Goal: Task Accomplishment & Management: Manage account settings

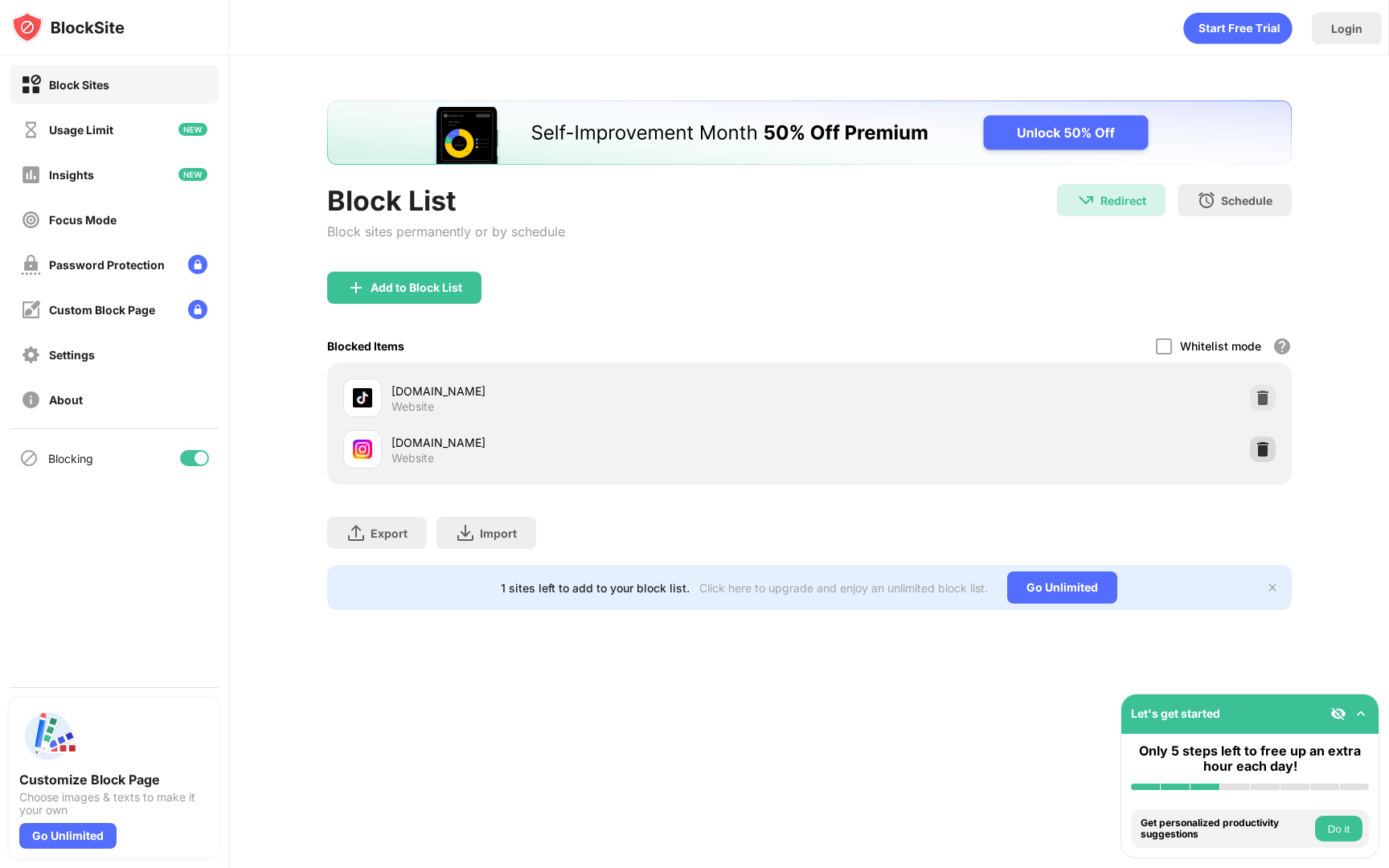
click at [1264, 449] on img at bounding box center [1264, 450] width 16 height 16
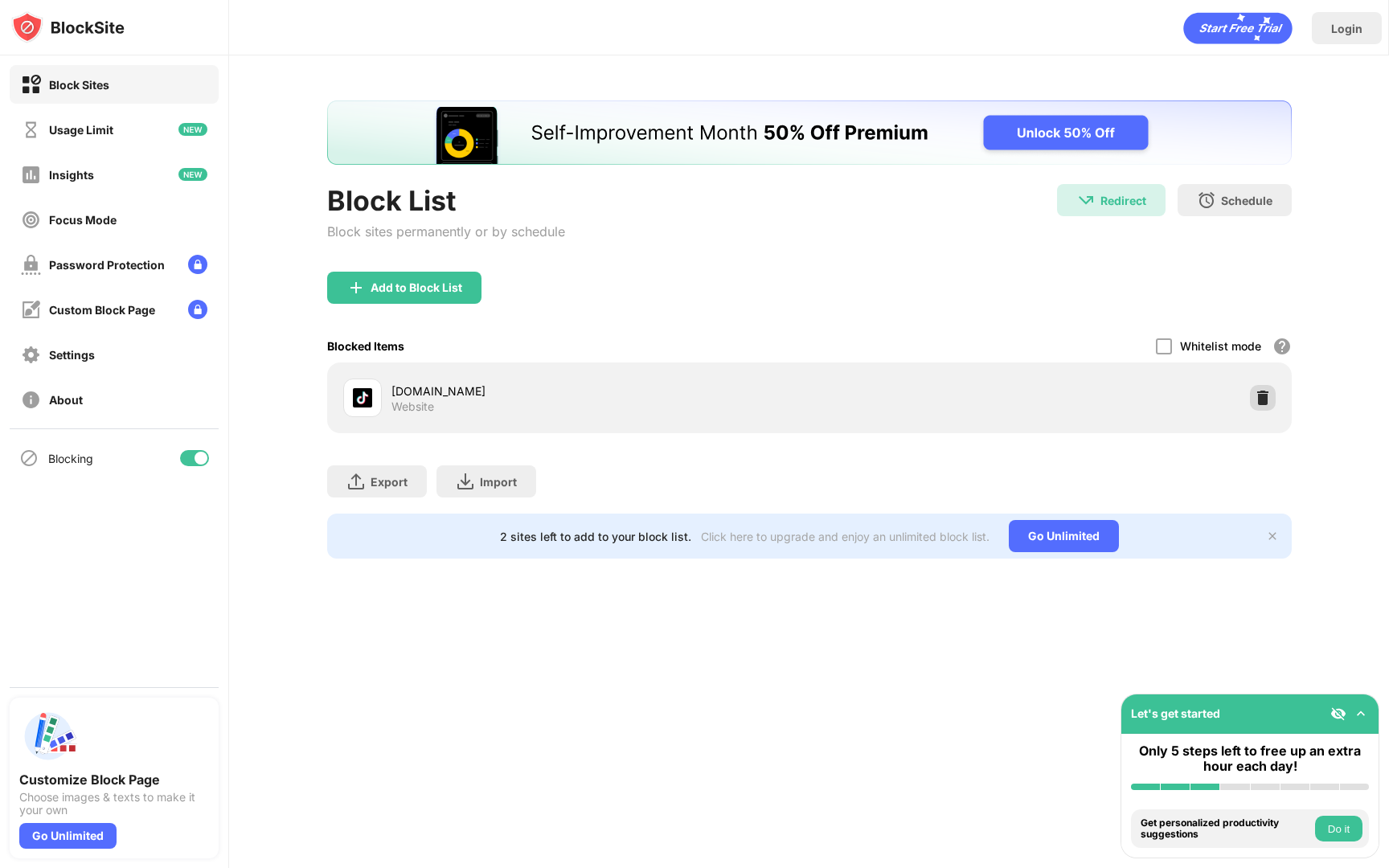
click at [1257, 399] on img at bounding box center [1264, 398] width 16 height 16
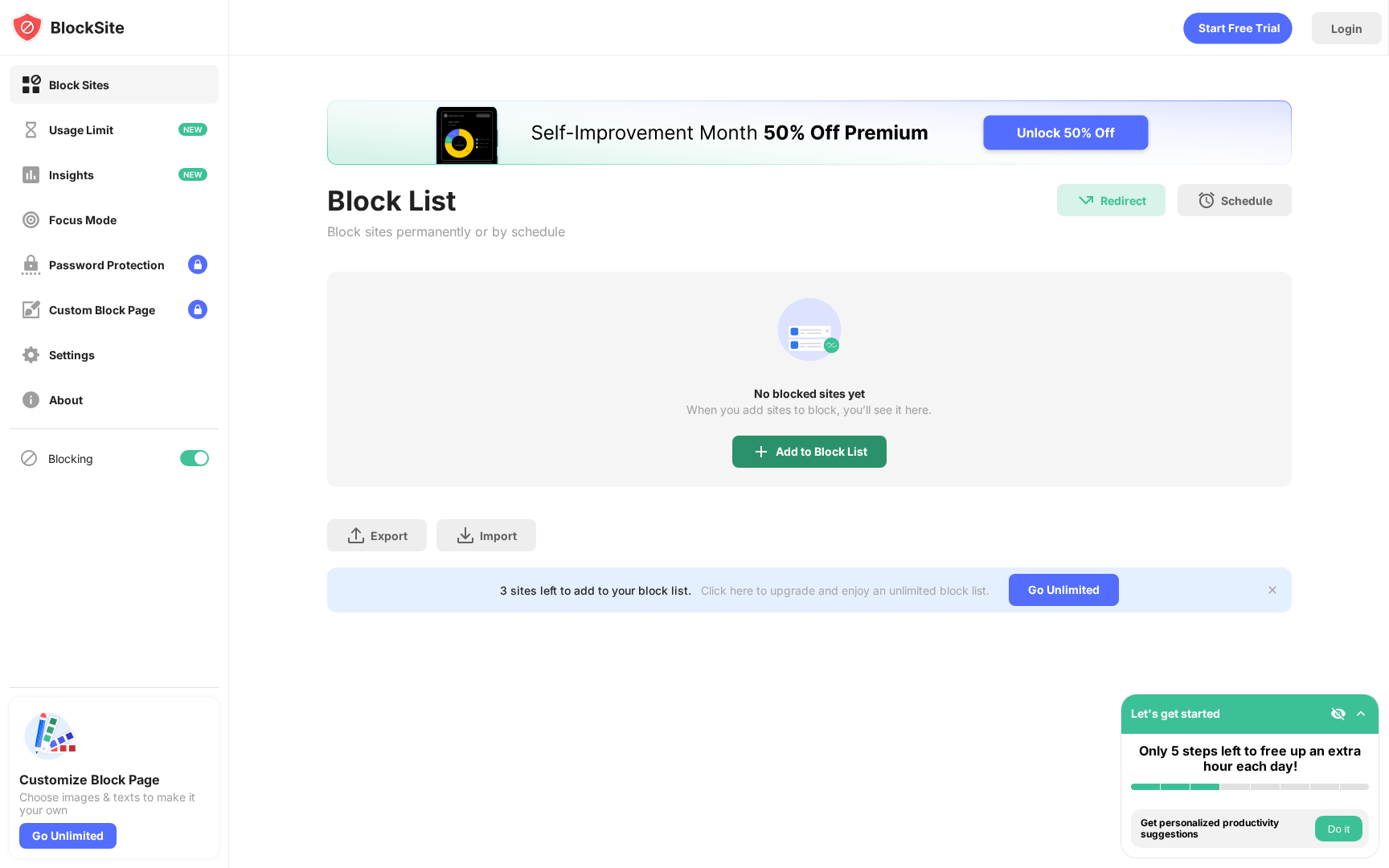
click at [823, 452] on div "Add to Block List" at bounding box center [821, 452] width 92 height 13
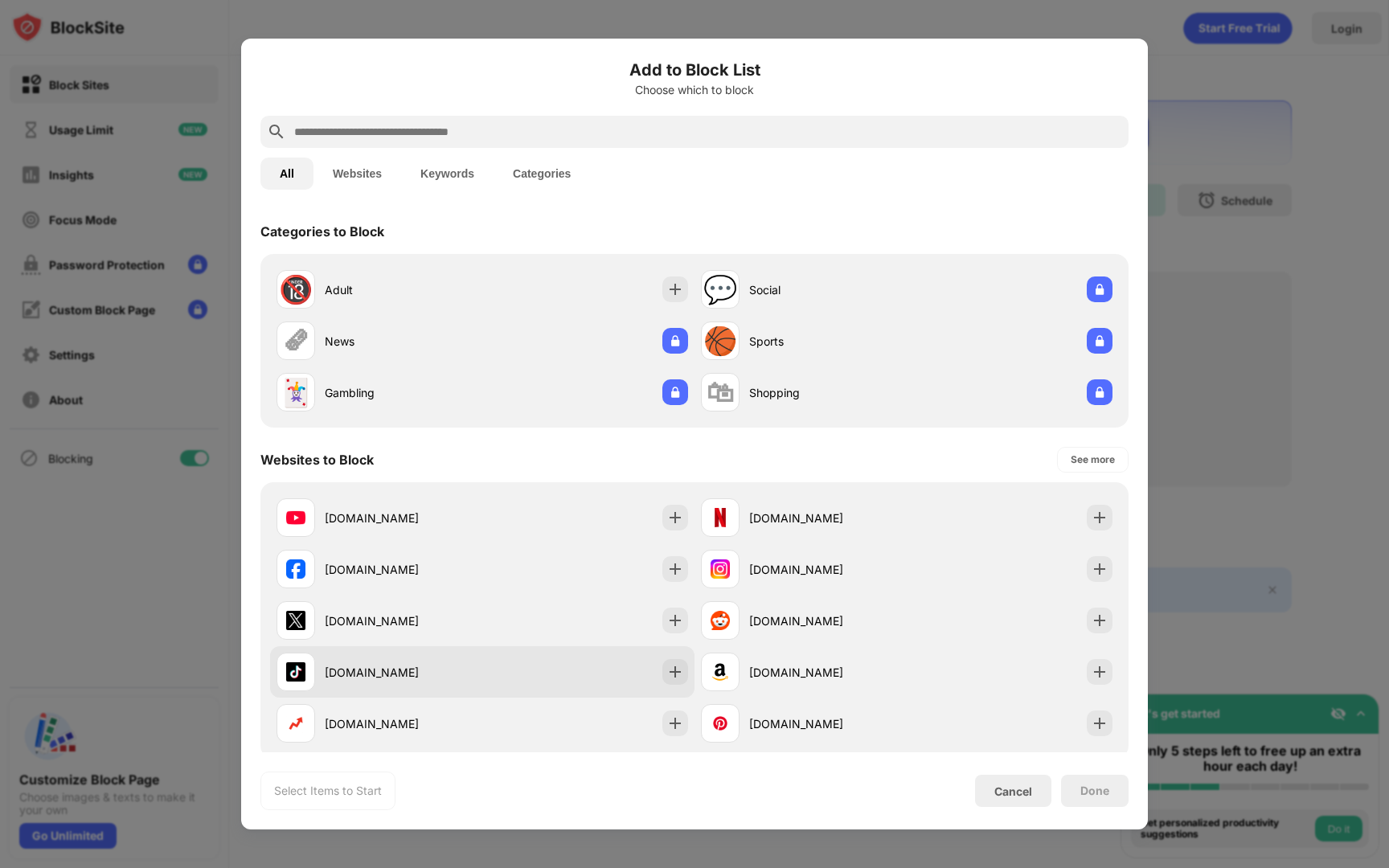
click at [416, 664] on div "[DOMAIN_NAME]" at bounding box center [403, 673] width 157 height 17
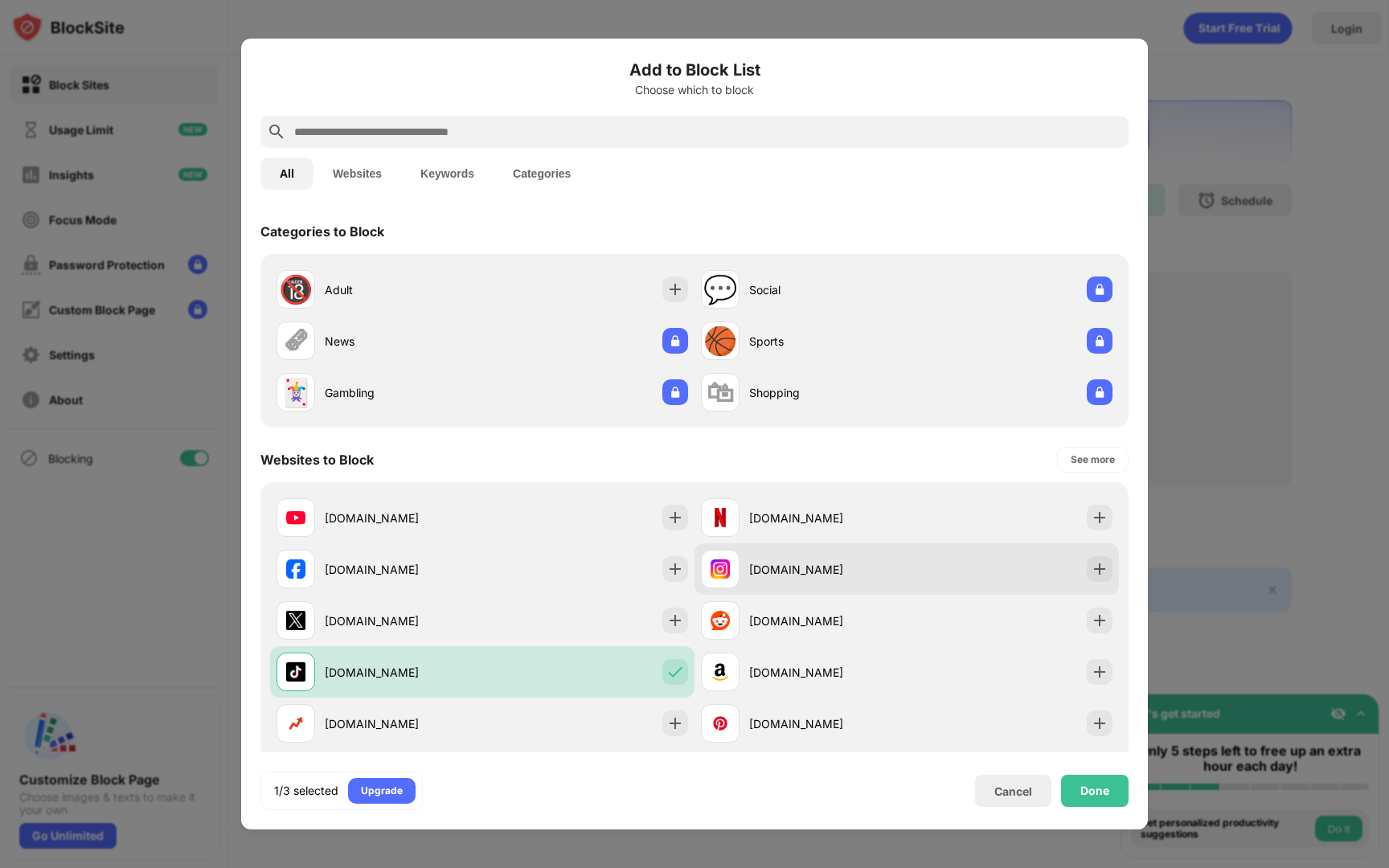
click at [838, 565] on div "[DOMAIN_NAME]" at bounding box center [827, 569] width 157 height 17
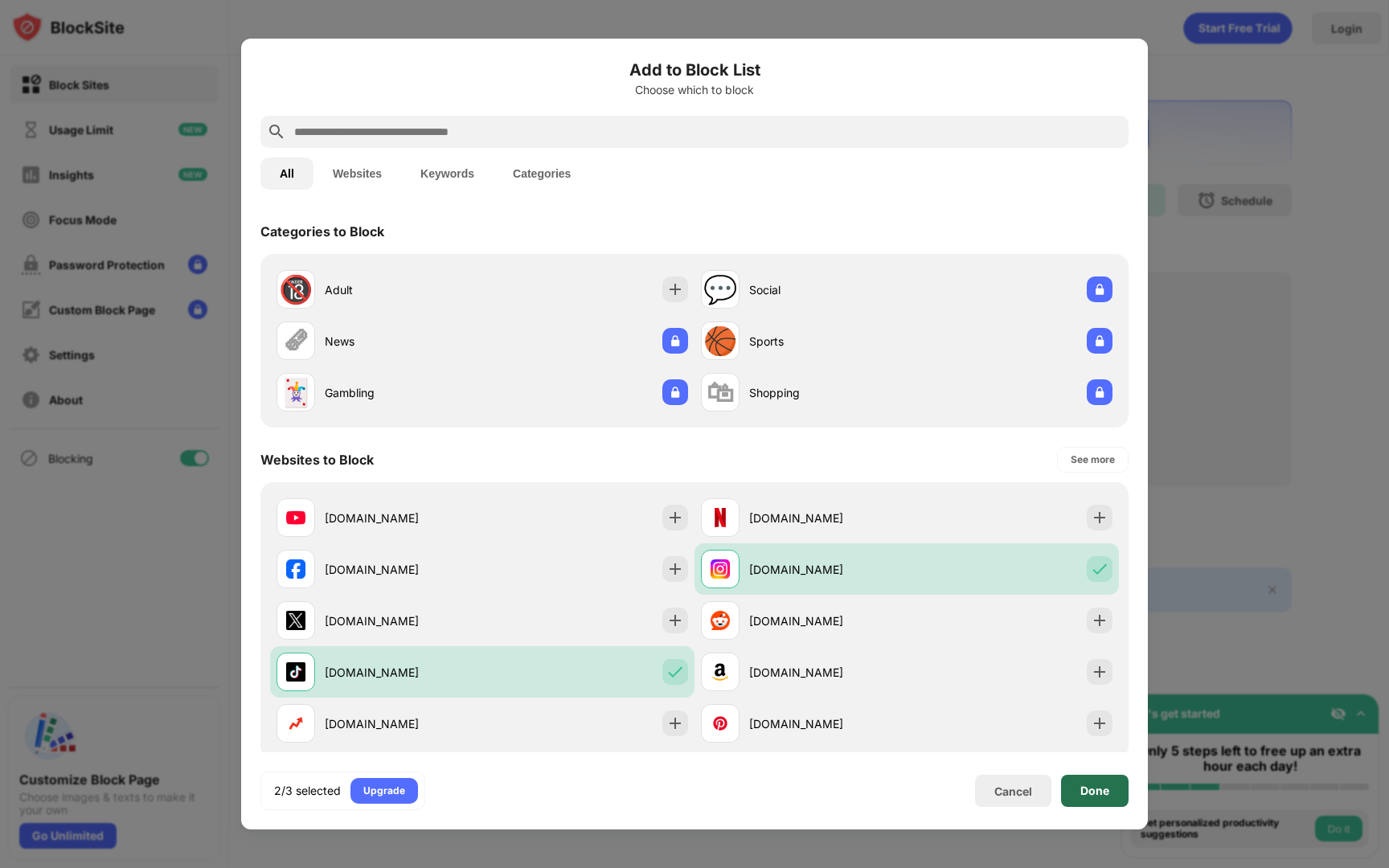
click at [1104, 793] on div "Done" at bounding box center [1095, 791] width 29 height 13
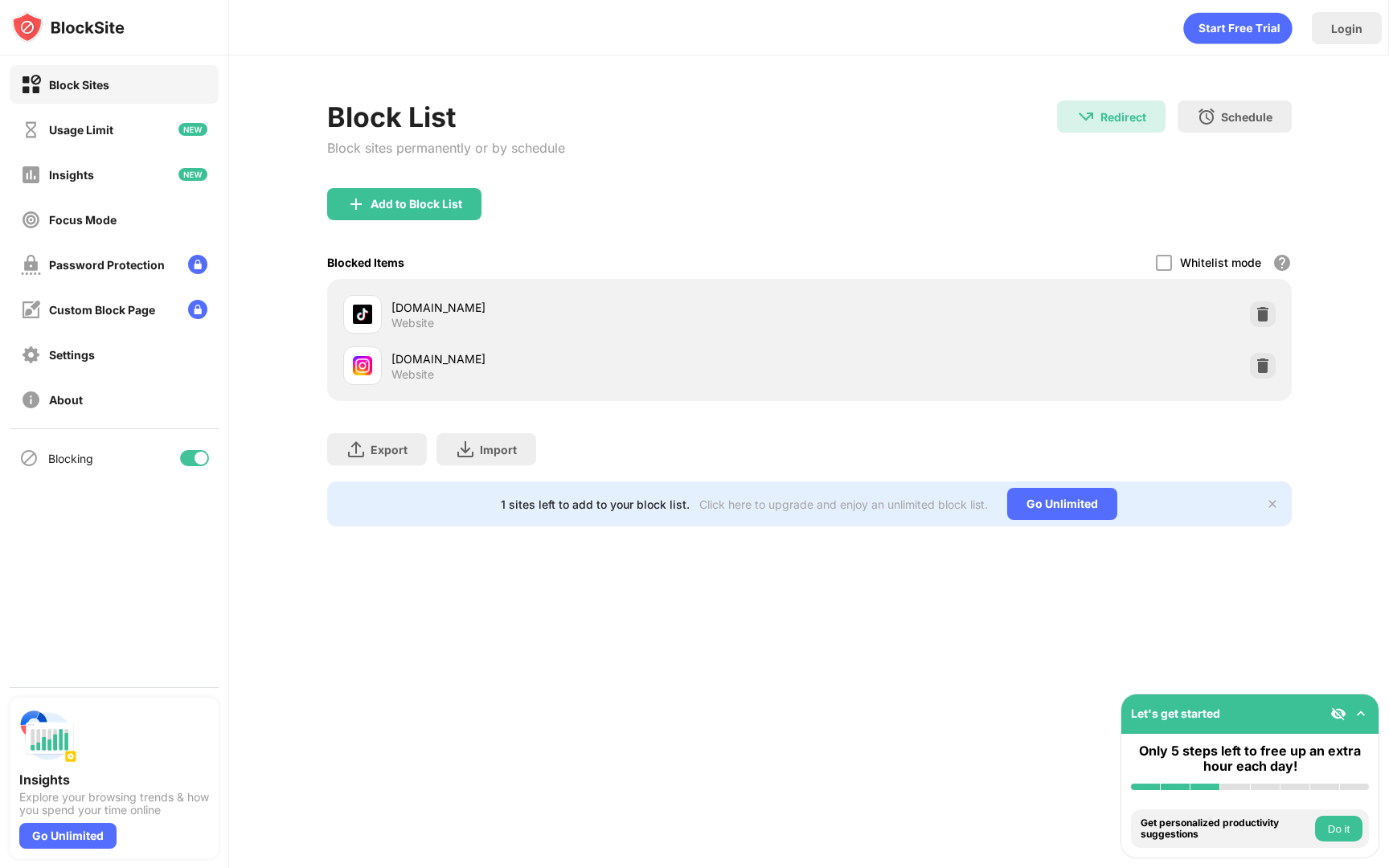
click at [1262, 300] on div "tiktok.com Website" at bounding box center [810, 314] width 945 height 52
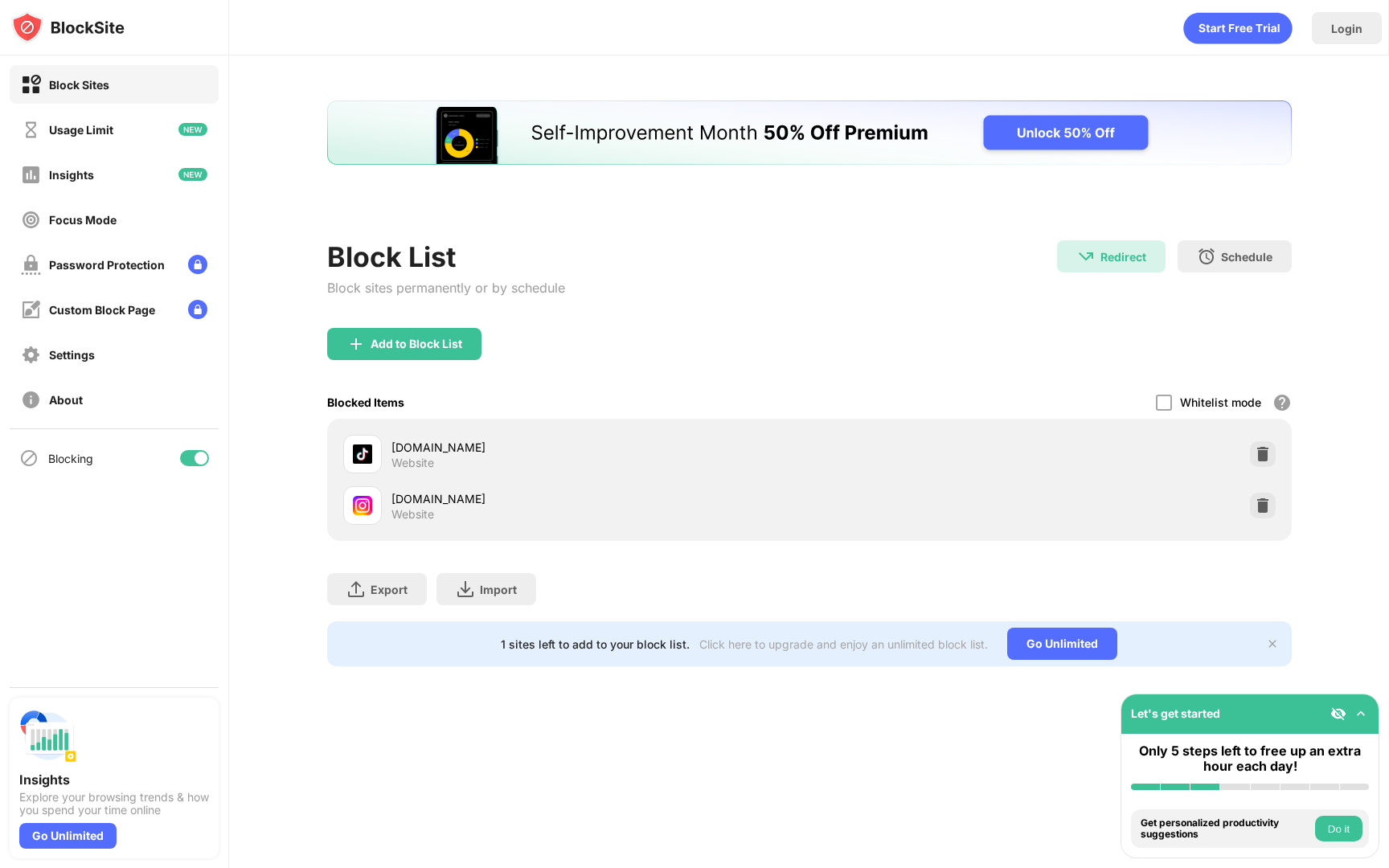
click at [1262, 328] on div "Add to Block List" at bounding box center [809, 357] width 964 height 58
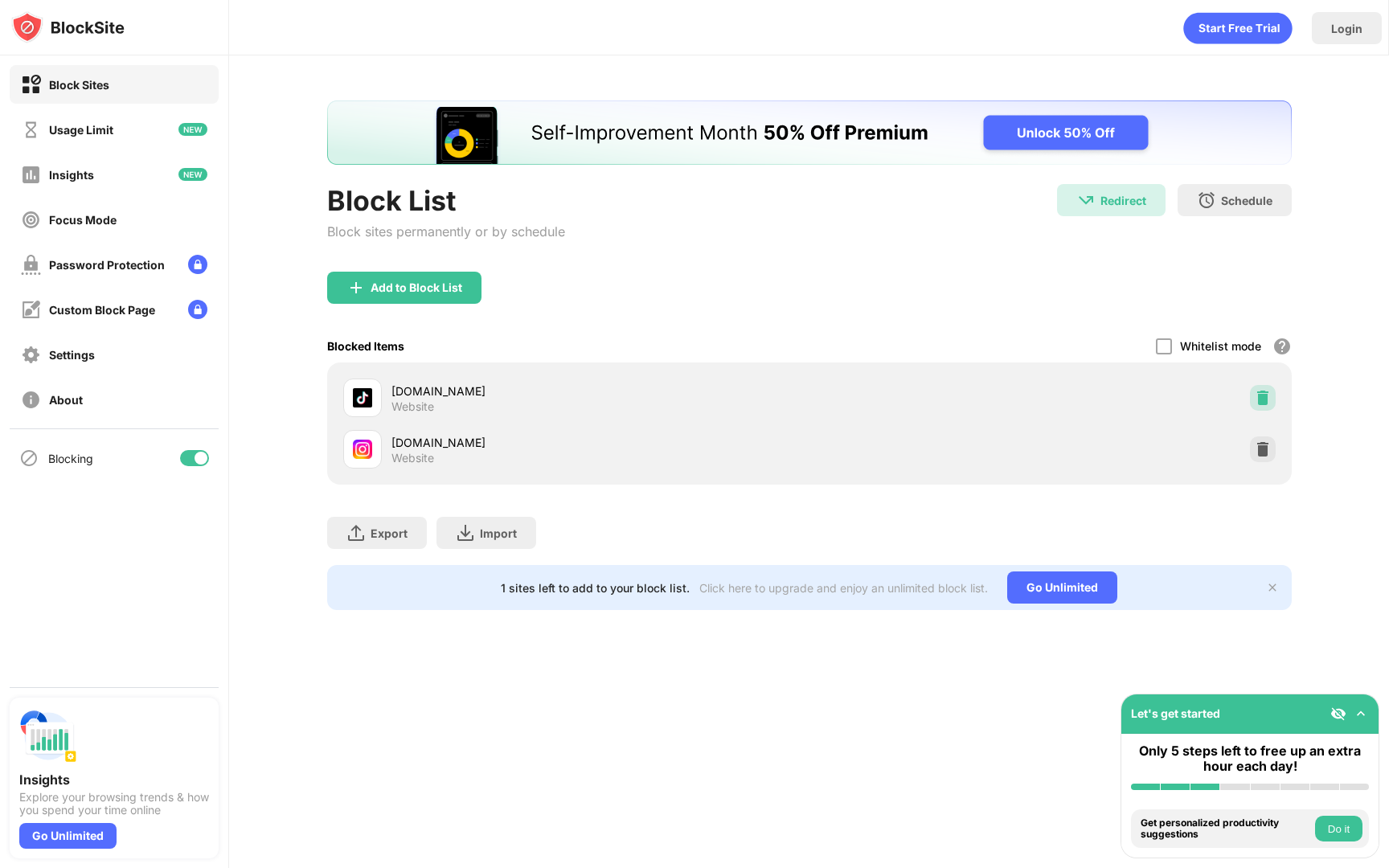
click at [1265, 388] on div at bounding box center [1263, 398] width 25 height 25
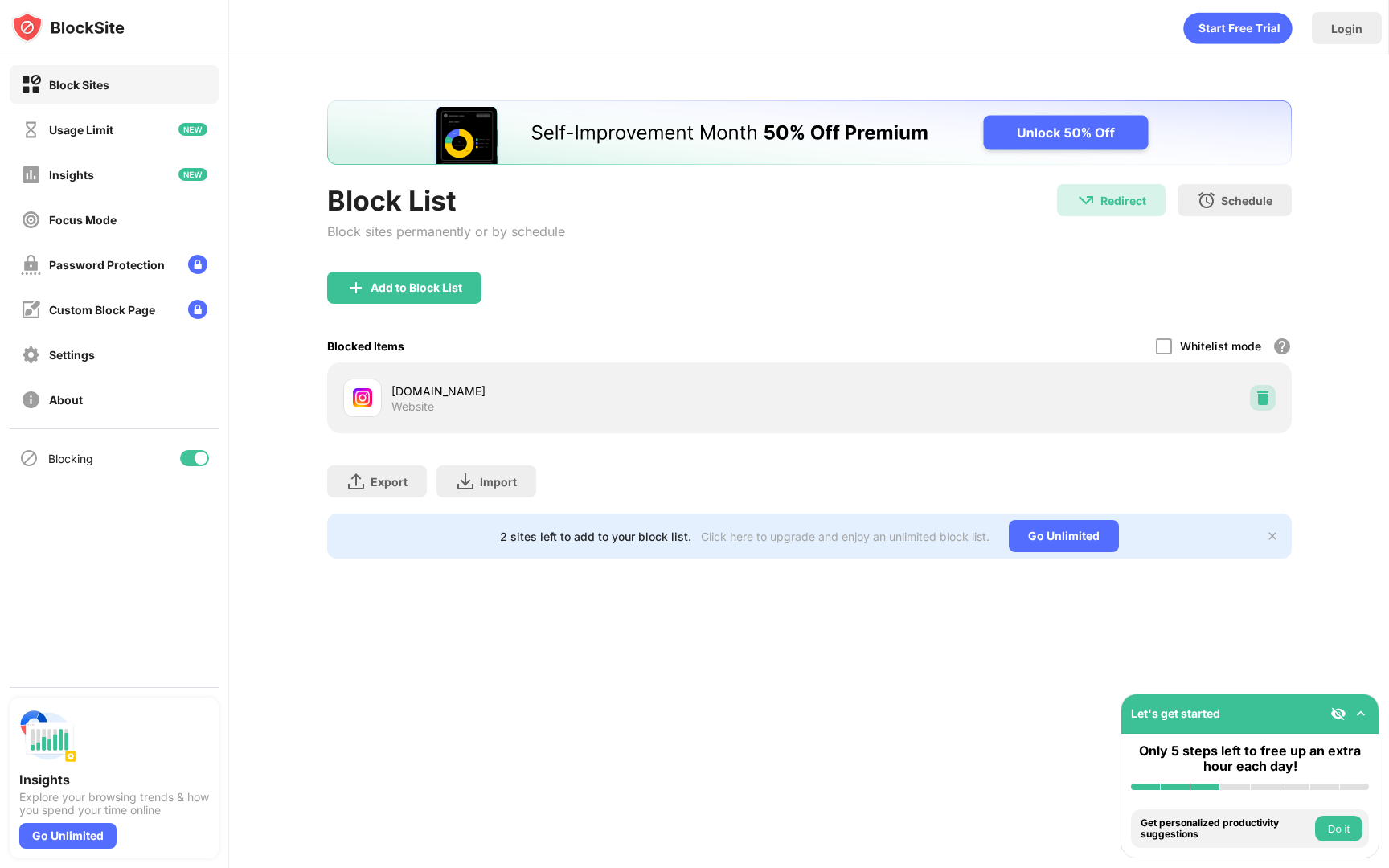
click at [1260, 397] on img at bounding box center [1264, 398] width 16 height 16
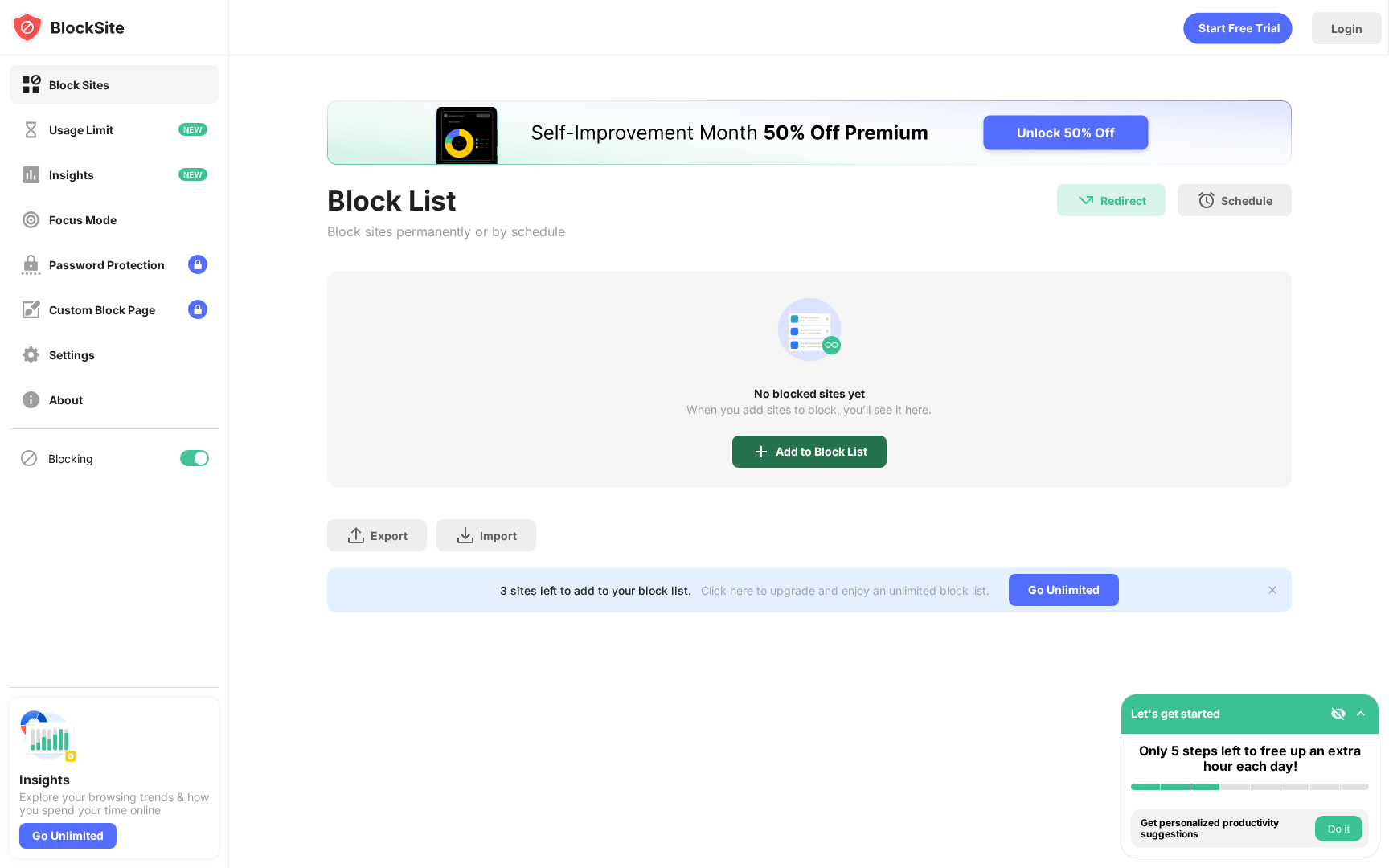
click at [855, 460] on div "Add to Block List" at bounding box center [810, 451] width 155 height 32
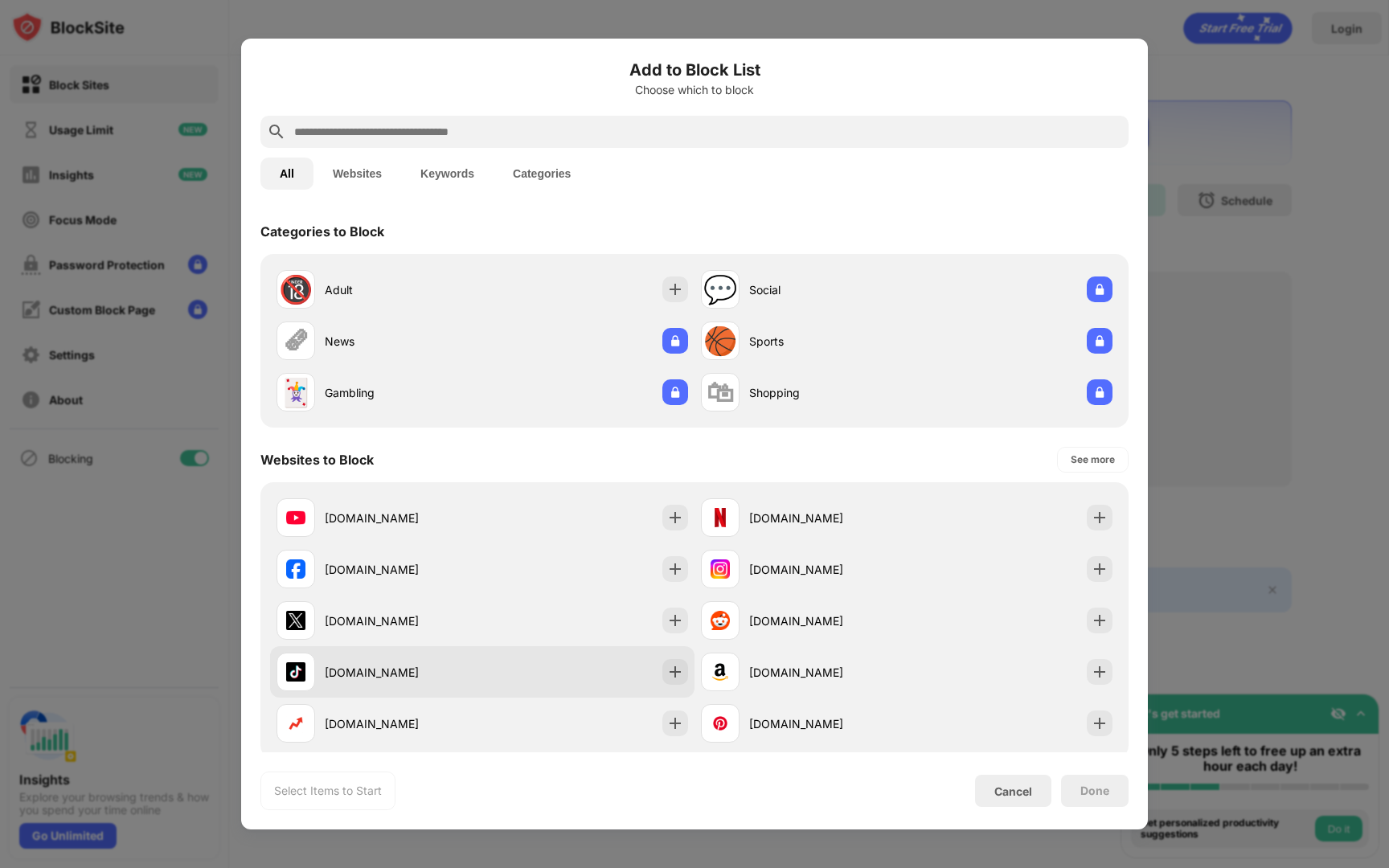
click at [390, 666] on div "[DOMAIN_NAME]" at bounding box center [403, 673] width 157 height 17
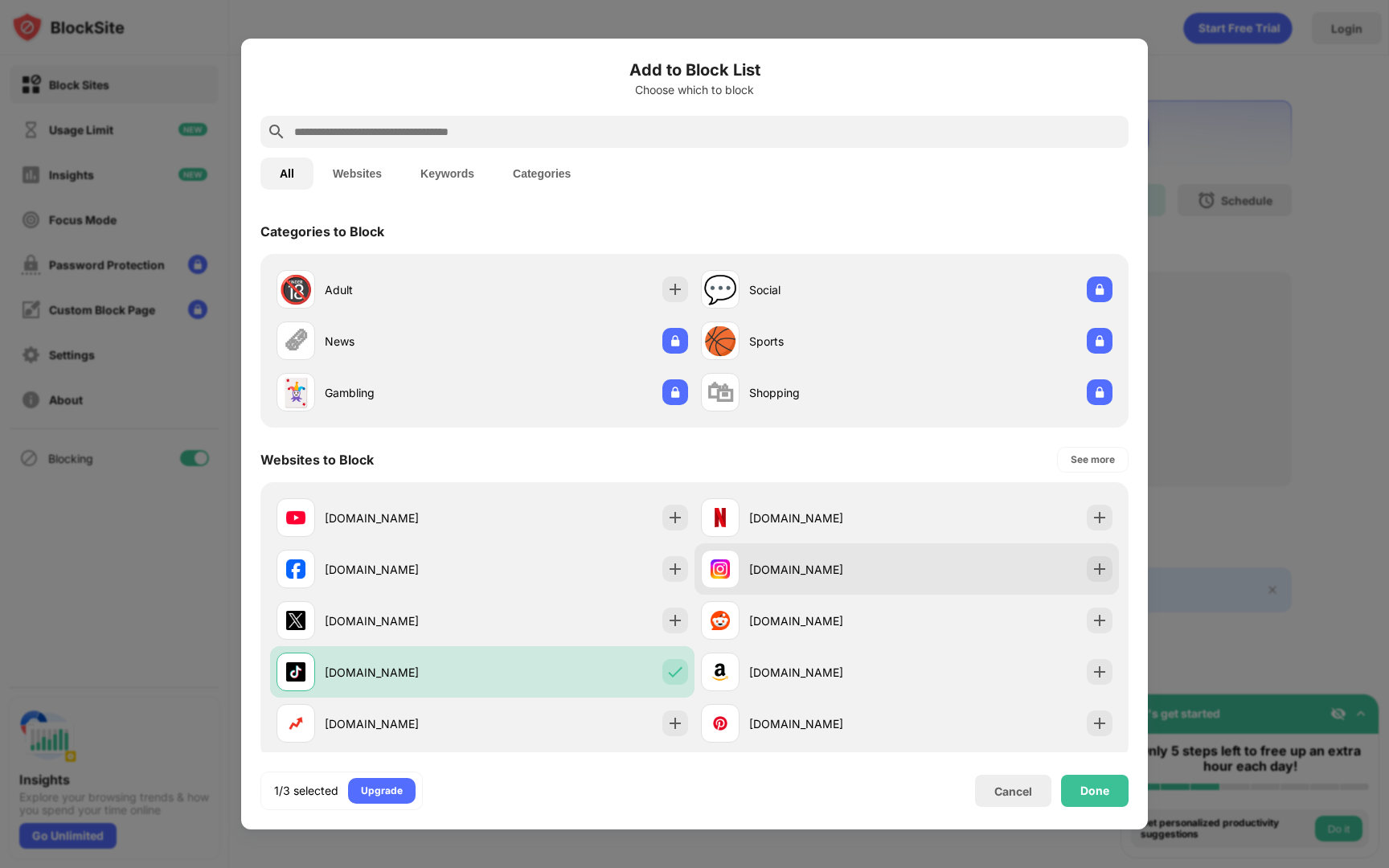
click at [742, 580] on div "[DOMAIN_NAME]" at bounding box center [804, 569] width 205 height 38
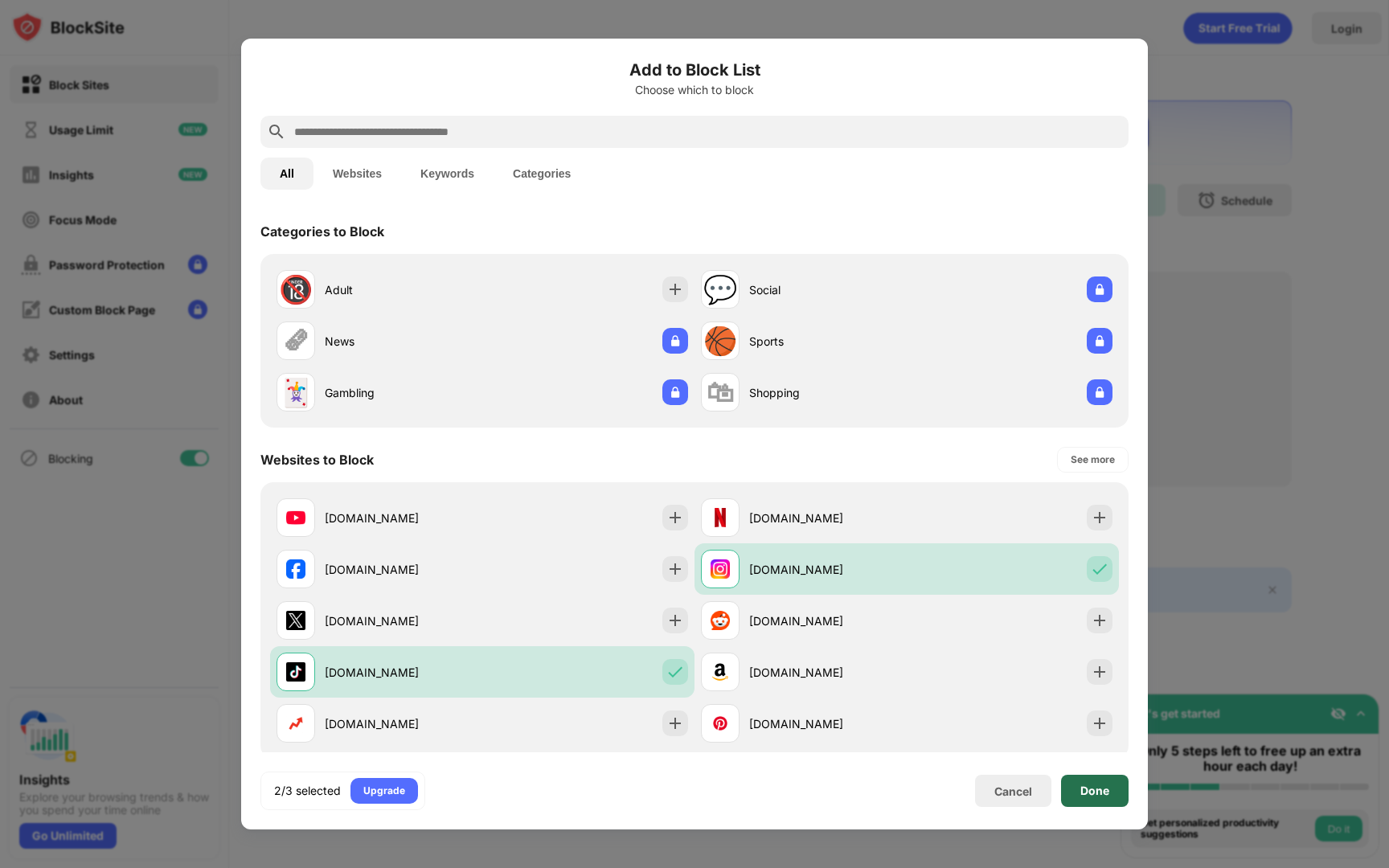
click at [1118, 796] on div "Done" at bounding box center [1094, 791] width 67 height 32
